Goal: Task Accomplishment & Management: Manage account settings

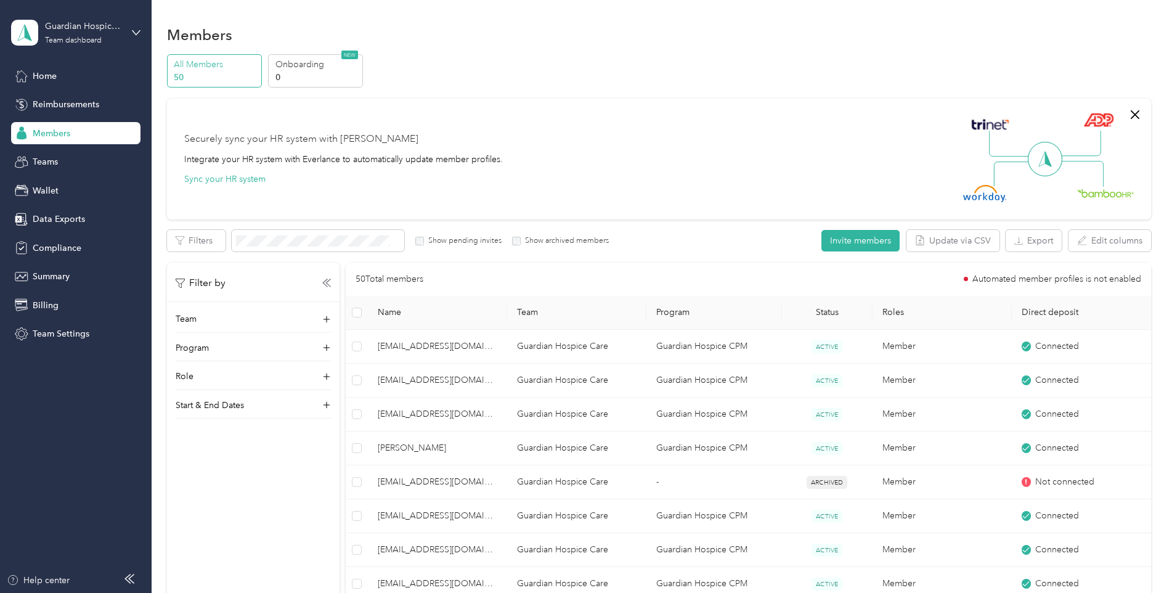
scroll to position [370, 0]
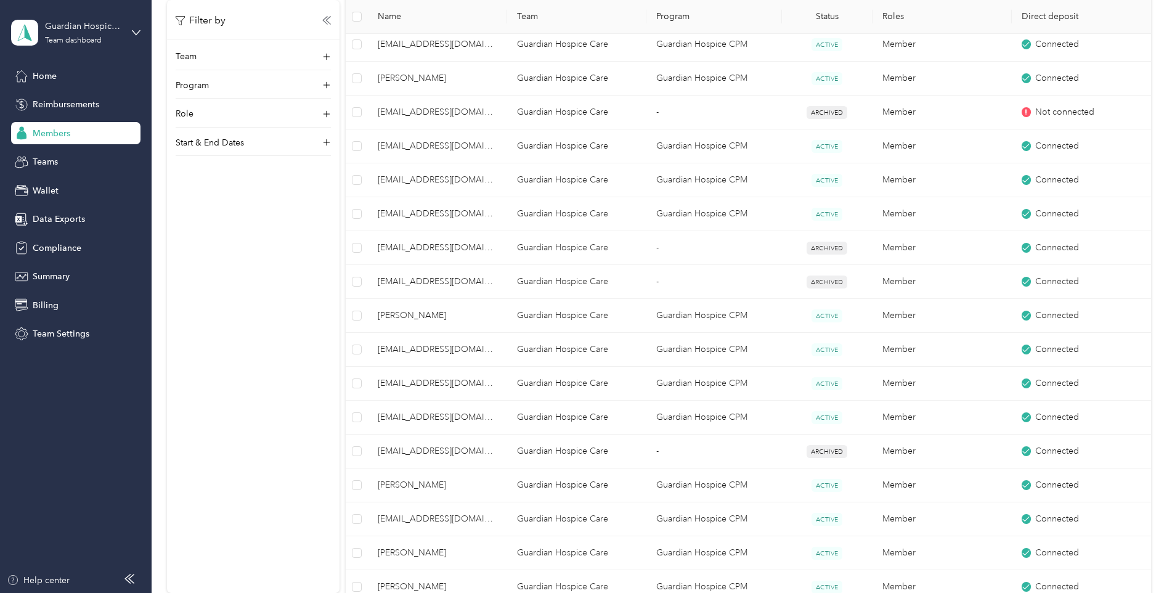
click at [52, 136] on span "Members" at bounding box center [52, 133] width 38 height 13
click at [52, 137] on span "Members" at bounding box center [52, 133] width 38 height 13
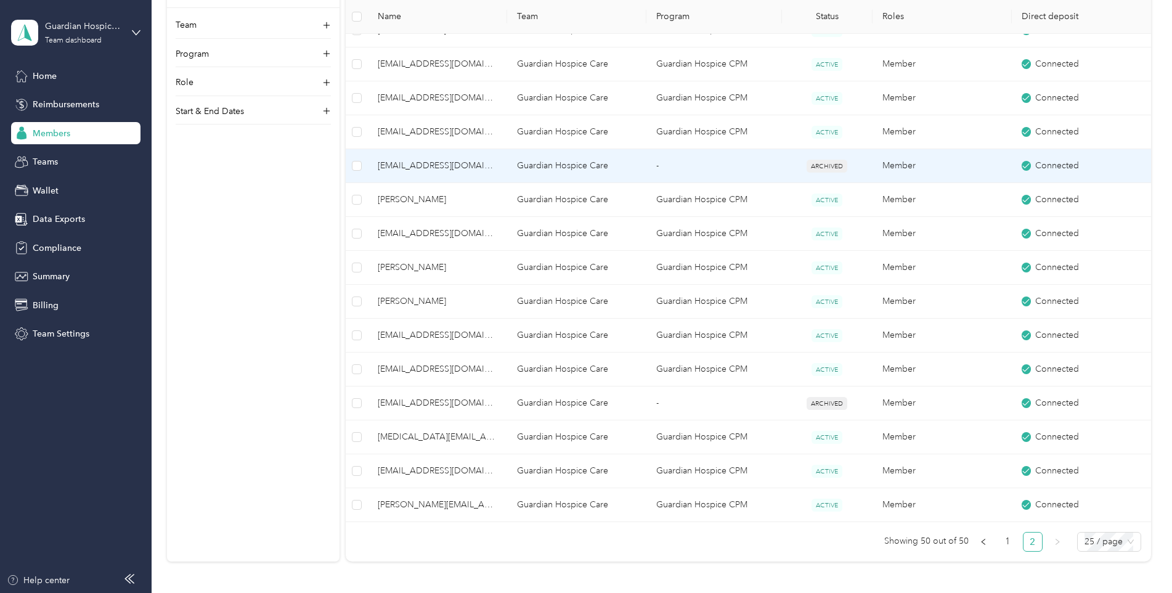
scroll to position [678, 0]
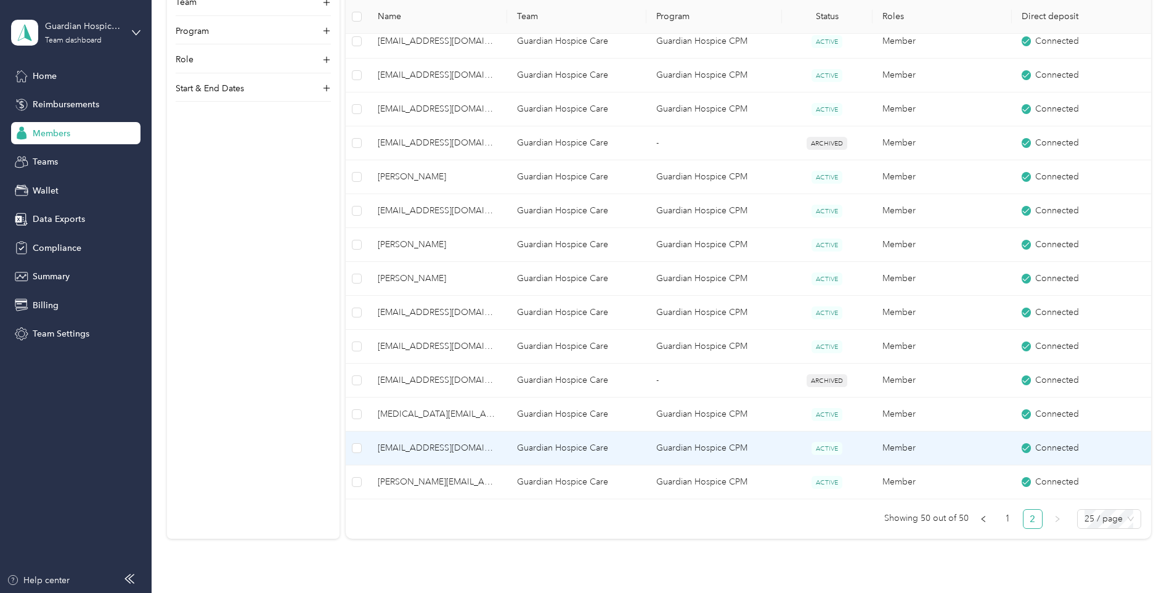
click at [465, 439] on td "[EMAIL_ADDRESS][DOMAIN_NAME]" at bounding box center [437, 448] width 139 height 34
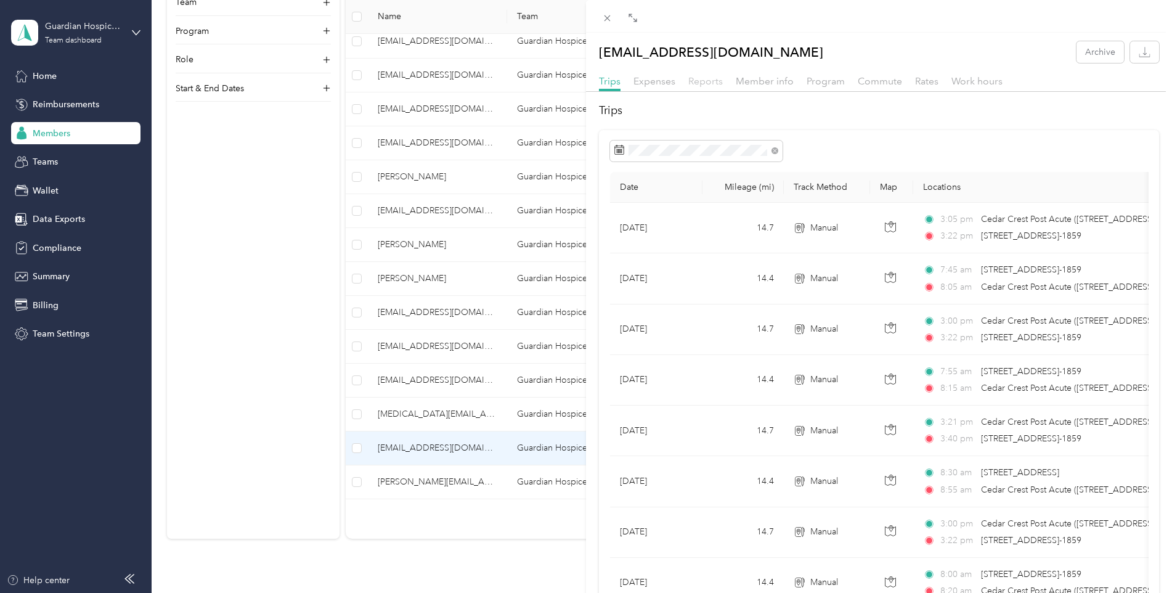
click at [714, 86] on span "Reports" at bounding box center [705, 81] width 35 height 12
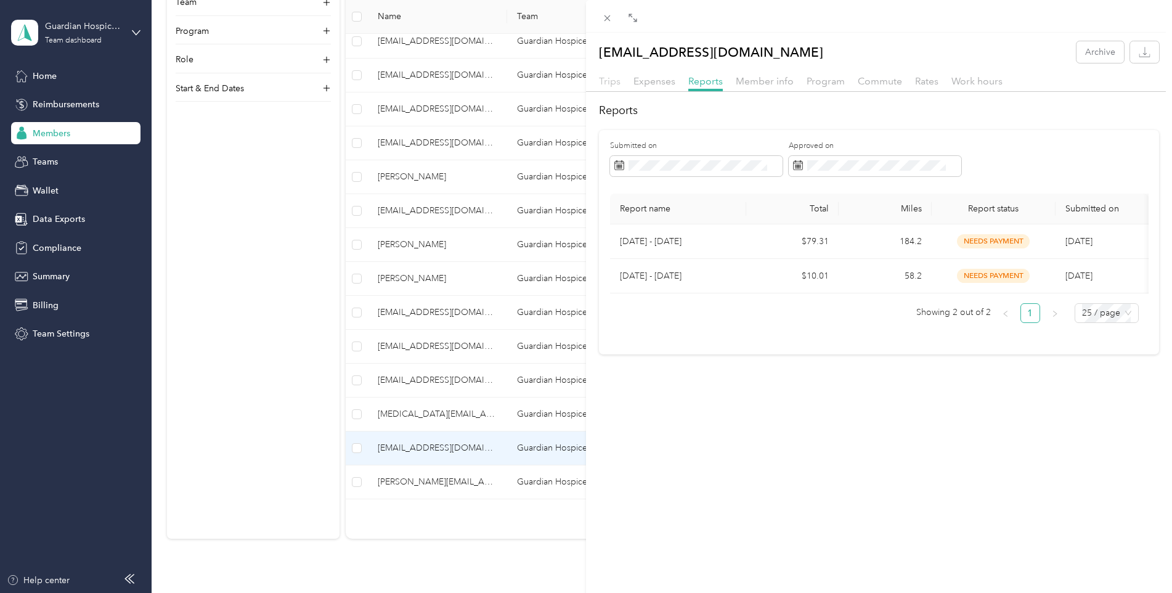
click at [608, 82] on span "Trips" at bounding box center [610, 81] width 22 height 12
